Goal: Information Seeking & Learning: Learn about a topic

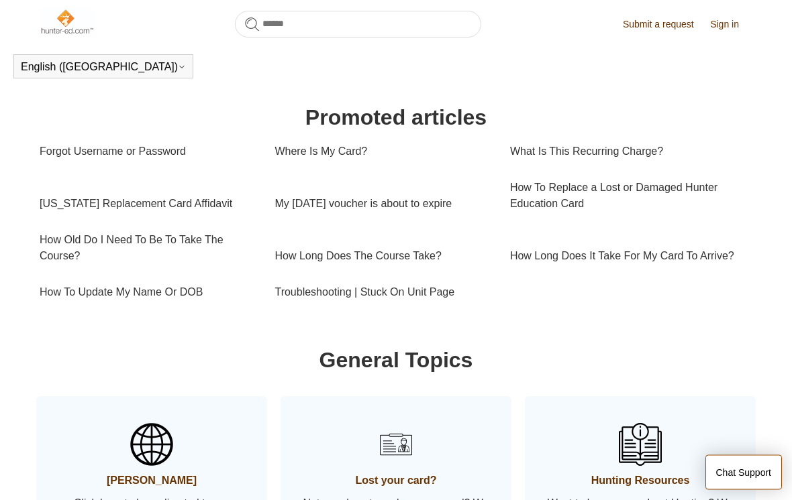
scroll to position [434, 0]
click at [380, 269] on link "How Long Does The Course Take?" at bounding box center [381, 255] width 215 height 36
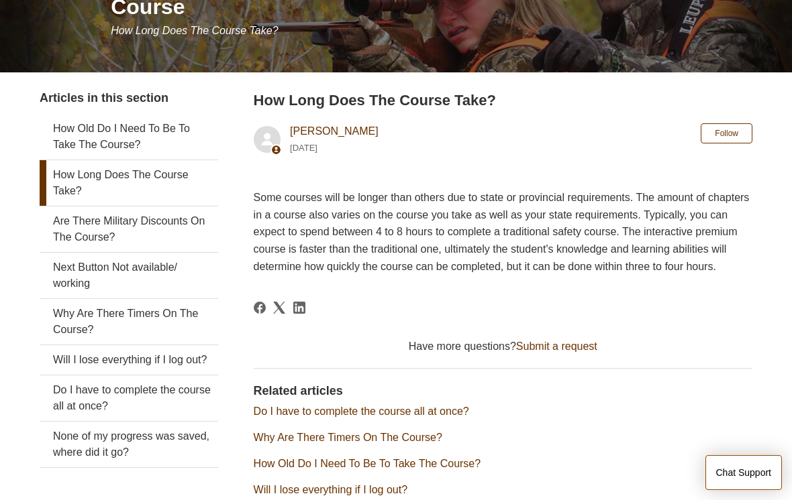
scroll to position [186, 0]
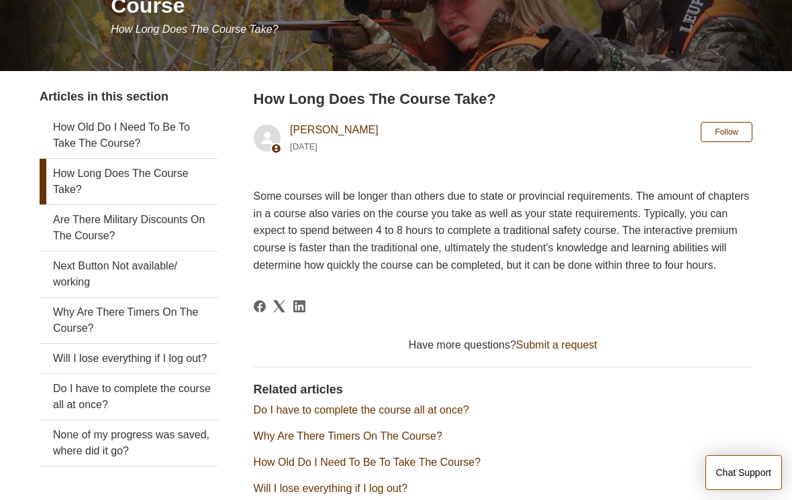
click at [74, 226] on link "Are There Military Discounts On The Course?" at bounding box center [129, 228] width 178 height 46
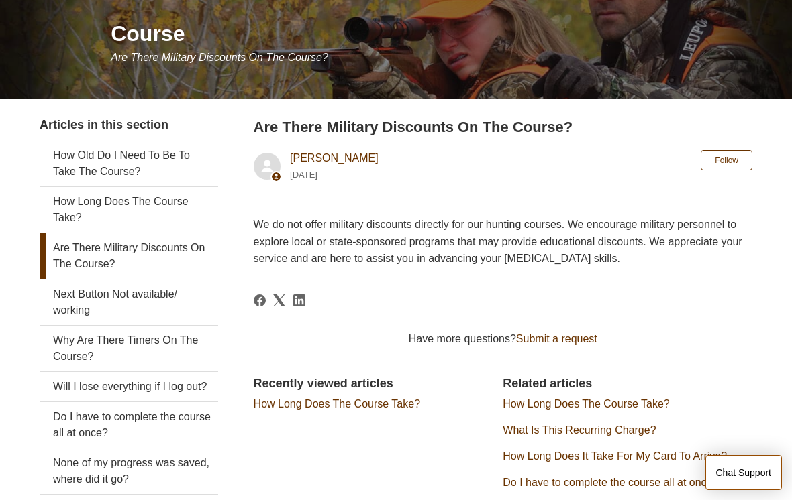
scroll to position [156, 0]
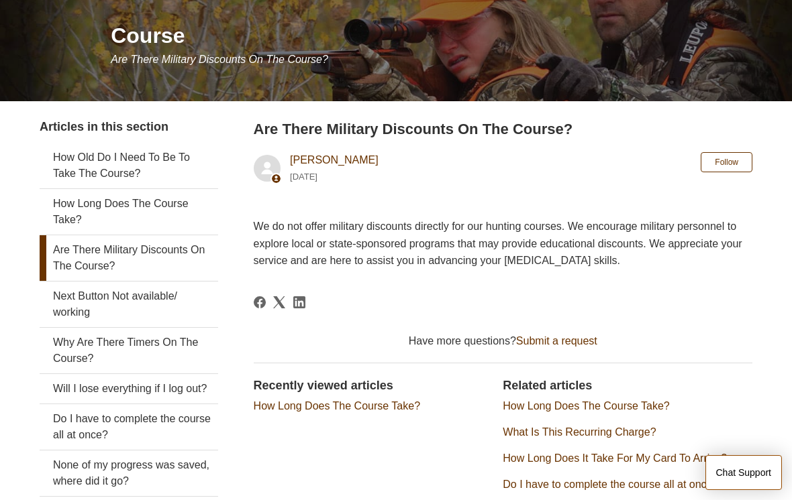
click at [77, 419] on link "Do I have to complete the course all at once?" at bounding box center [129, 428] width 178 height 46
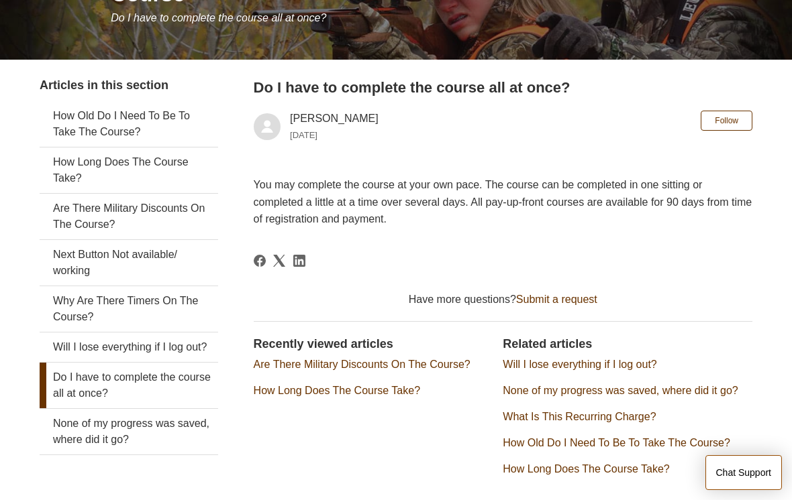
scroll to position [199, 0]
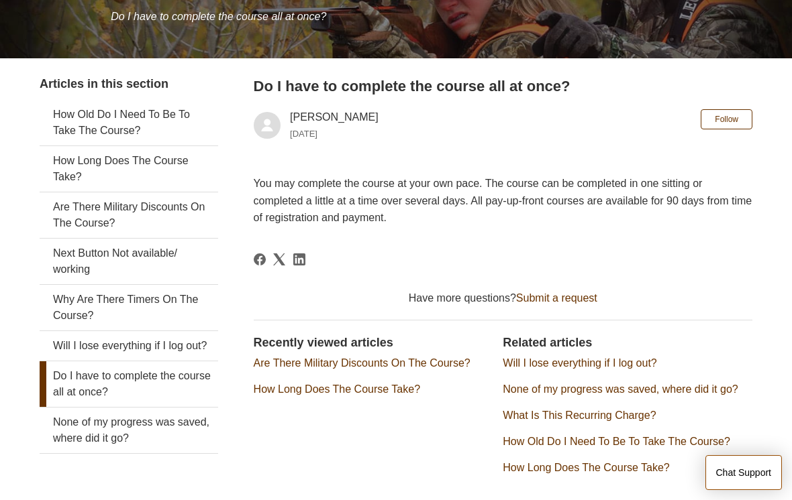
click at [62, 427] on link "None of my progress was saved, where did it go?" at bounding box center [129, 431] width 178 height 46
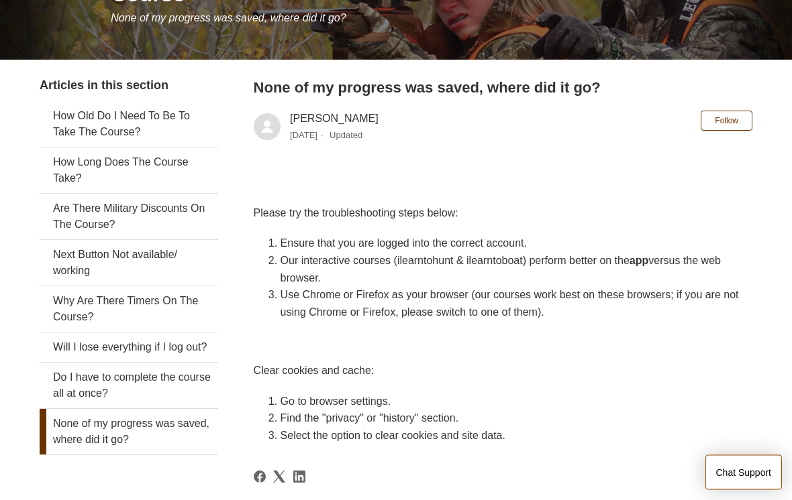
scroll to position [205, 0]
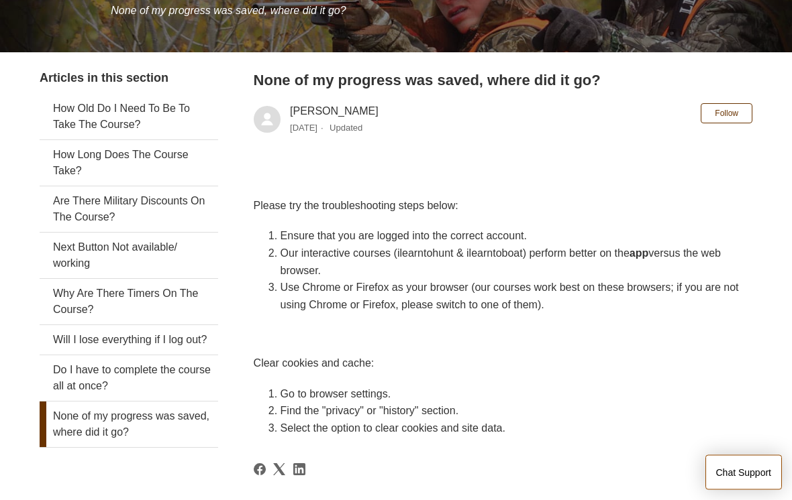
click at [68, 383] on link "Do I have to complete the course all at once?" at bounding box center [129, 379] width 178 height 46
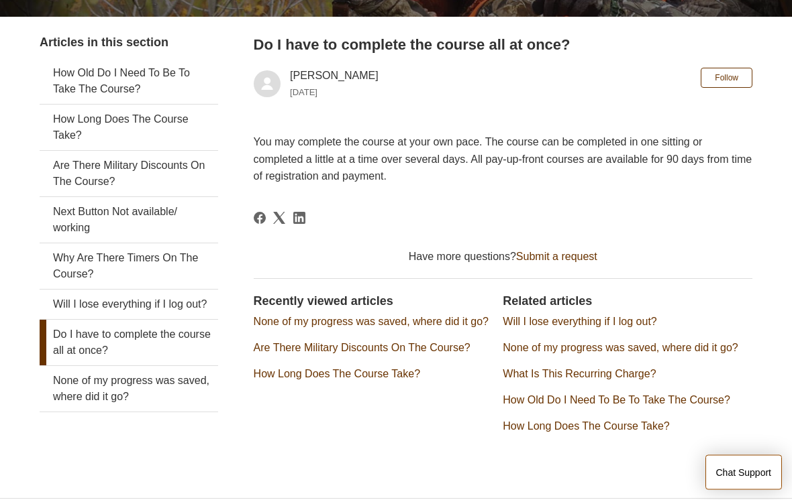
scroll to position [260, 0]
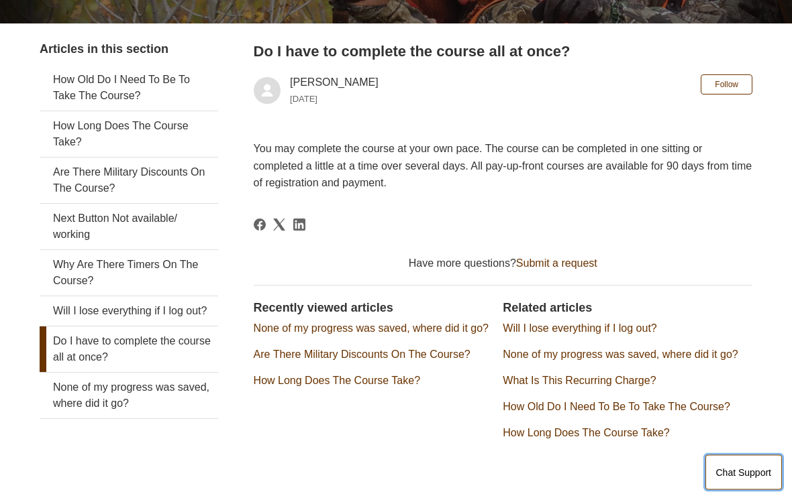
click at [729, 490] on button "Chat Support" at bounding box center [743, 473] width 77 height 35
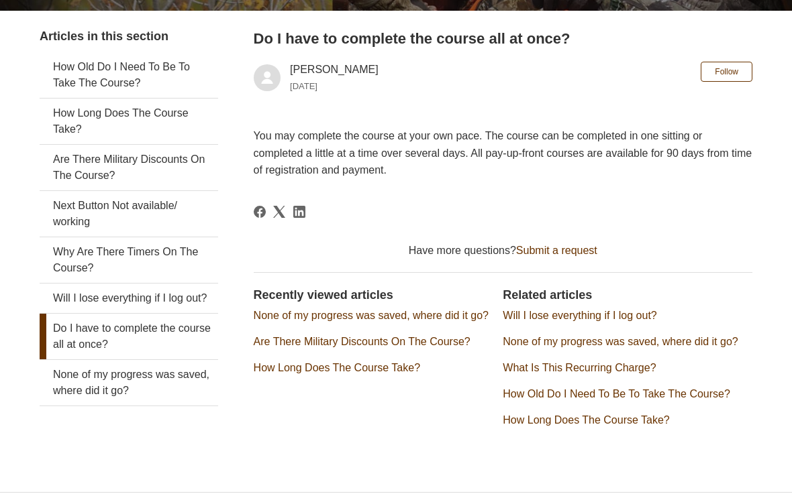
scroll to position [247, 0]
